Goal: Information Seeking & Learning: Check status

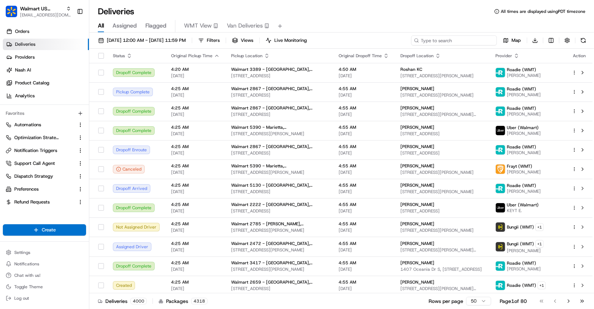
click at [455, 41] on input at bounding box center [454, 40] width 86 height 10
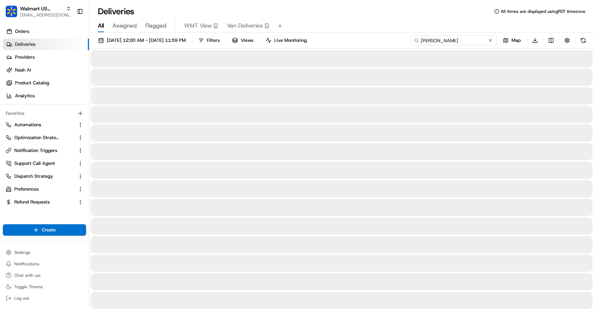
type input "[PERSON_NAME]"
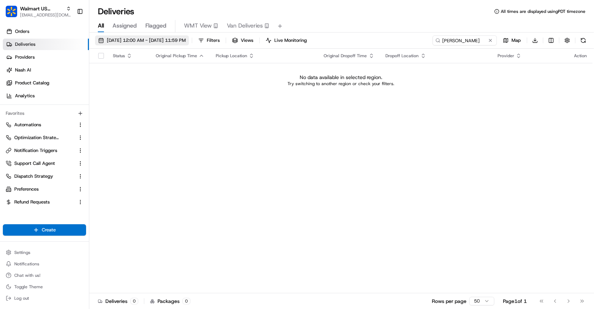
click at [149, 39] on span "[DATE] 12:00 AM - [DATE] 11:59 PM" at bounding box center [146, 40] width 79 height 6
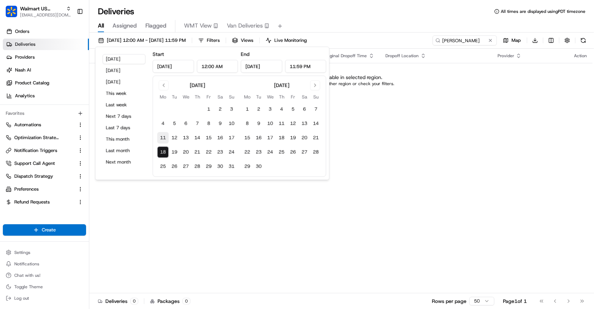
click at [162, 137] on button "11" at bounding box center [162, 137] width 11 height 11
type input "[DATE]"
click at [266, 68] on input "[DATE]" at bounding box center [261, 66] width 41 height 13
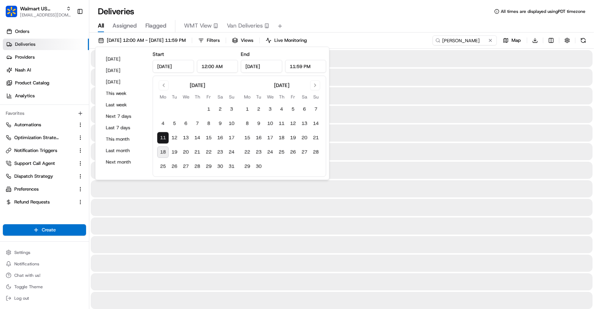
click at [165, 151] on button "18" at bounding box center [162, 151] width 11 height 11
type input "[DATE]"
click at [397, 24] on div "All Assigned Flagged WMT View Van Deliveries" at bounding box center [341, 26] width 505 height 12
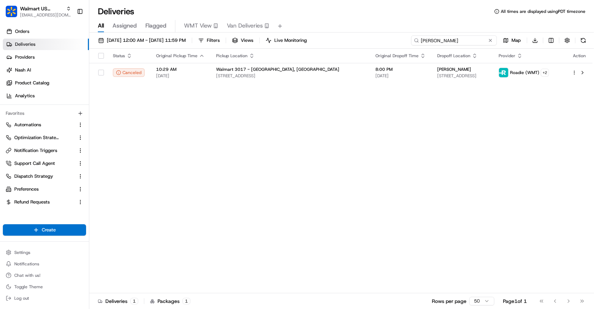
click at [470, 42] on input "[PERSON_NAME]" at bounding box center [454, 40] width 86 height 10
